Goal: Task Accomplishment & Management: Use online tool/utility

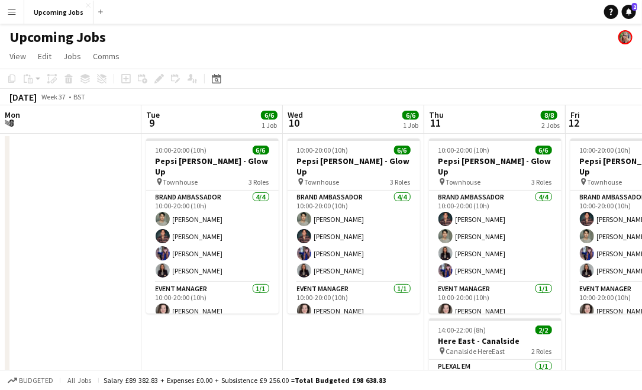
scroll to position [0, 526]
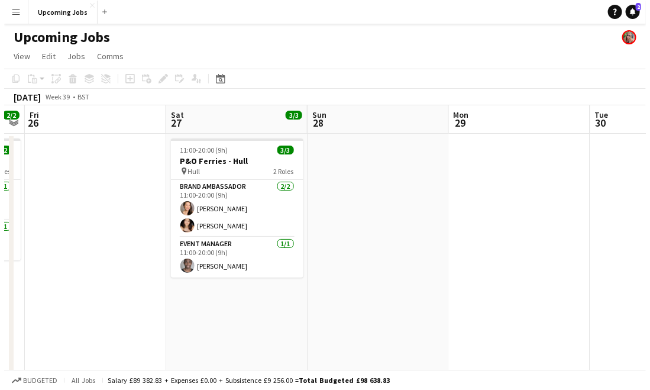
scroll to position [0, 260]
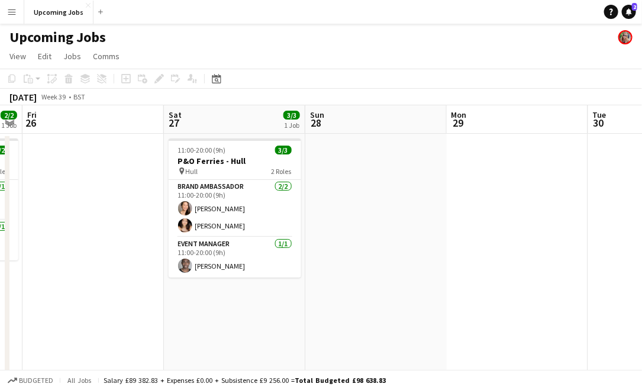
click at [9, 10] on app-icon "Menu" at bounding box center [11, 11] width 9 height 9
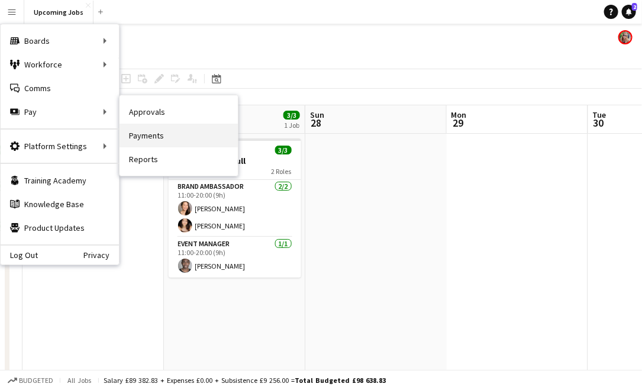
click at [145, 133] on link "Payments" at bounding box center [179, 136] width 118 height 24
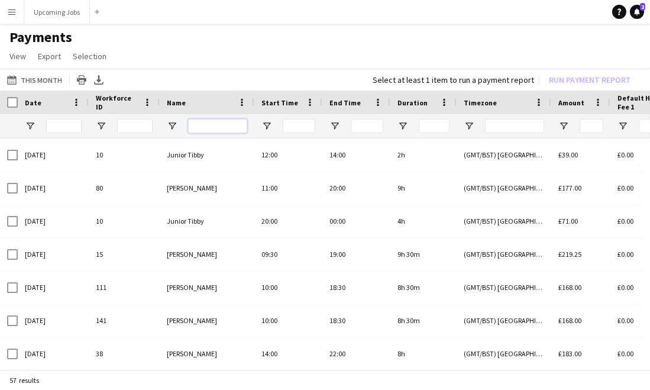
click at [198, 124] on input "Name Filter Input" at bounding box center [217, 126] width 59 height 14
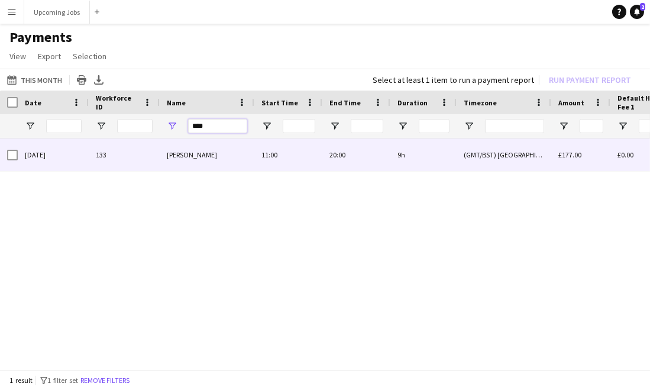
type input "****"
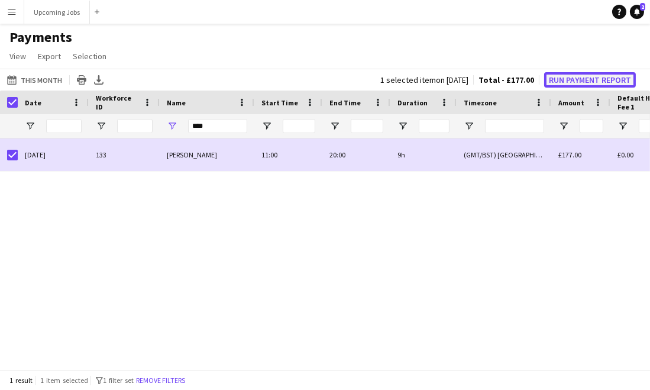
click at [571, 75] on button "Run Payment Report" at bounding box center [591, 79] width 92 height 15
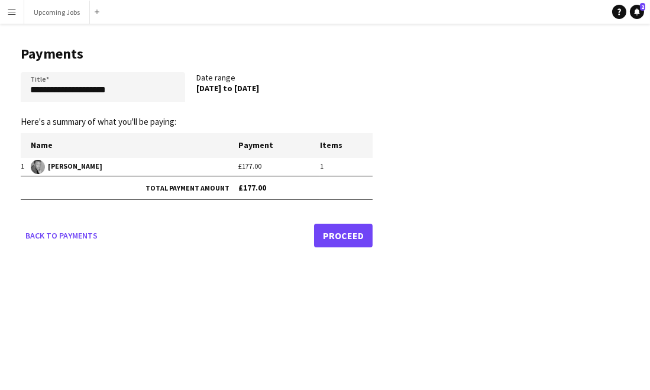
click at [347, 231] on link "Proceed" at bounding box center [343, 236] width 59 height 24
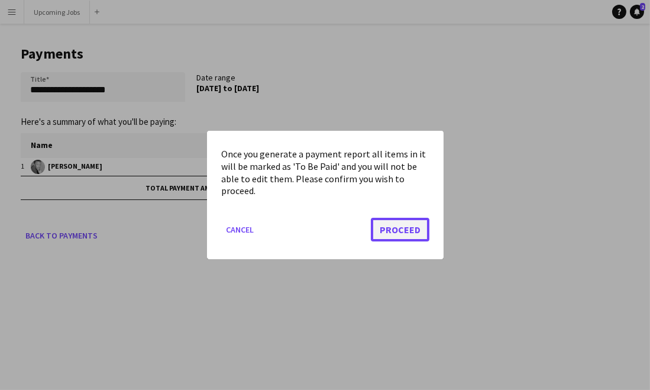
click at [418, 227] on button "Proceed" at bounding box center [400, 230] width 59 height 24
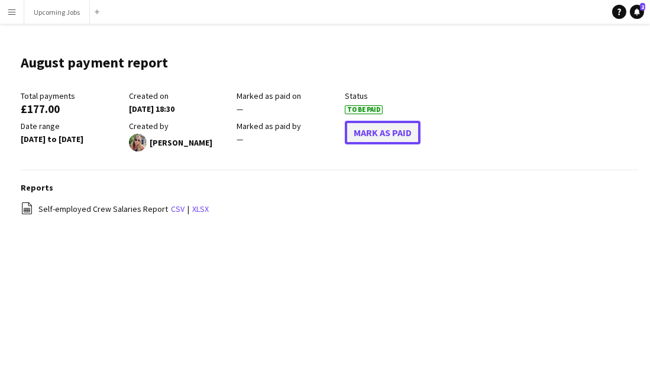
click at [388, 139] on button "Mark As Paid" at bounding box center [383, 133] width 76 height 24
